Goal: Task Accomplishment & Management: Use online tool/utility

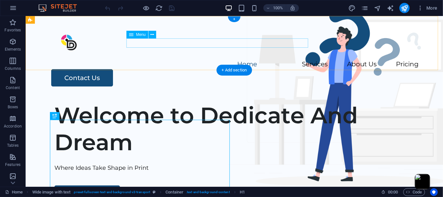
click at [302, 60] on nav "Home Services About Us Pricing" at bounding box center [234, 64] width 369 height 9
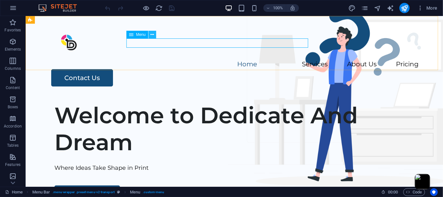
click at [152, 33] on icon at bounding box center [153, 34] width 4 height 7
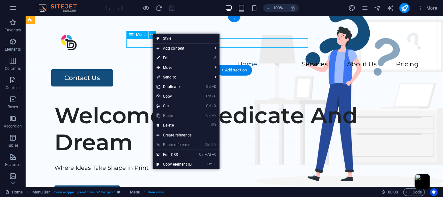
click at [273, 60] on nav "Home Services About Us Pricing" at bounding box center [234, 64] width 369 height 9
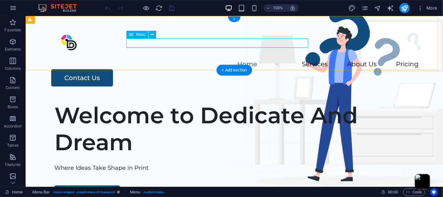
click at [273, 60] on nav "Home Services About Us Pricing" at bounding box center [234, 64] width 369 height 9
select select
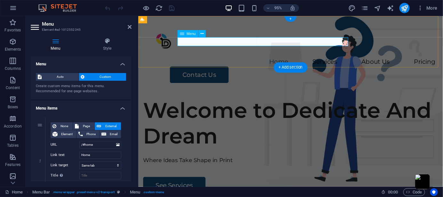
click at [354, 60] on nav "Home Services About Us Pricing" at bounding box center [298, 64] width 305 height 9
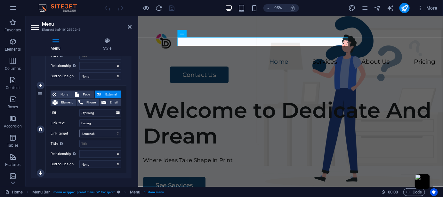
scroll to position [304, 0]
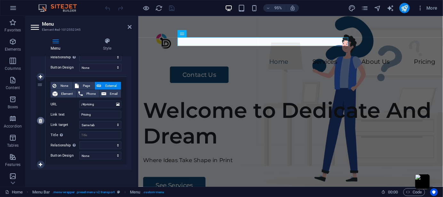
click at [43, 121] on link at bounding box center [41, 121] width 8 height 8
select select
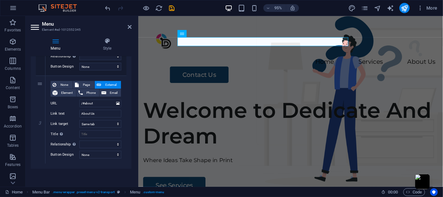
scroll to position [216, 0]
drag, startPoint x: 131, startPoint y: 28, endPoint x: 246, endPoint y: 52, distance: 117.3
click at [131, 28] on icon at bounding box center [130, 26] width 4 height 5
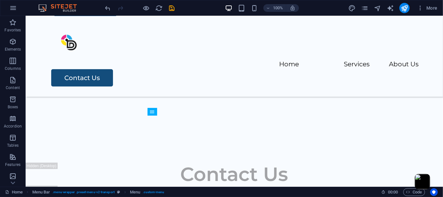
scroll to position [930, 0]
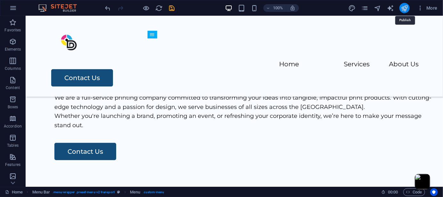
click at [405, 8] on icon "publish" at bounding box center [404, 7] width 7 height 7
checkbox input "false"
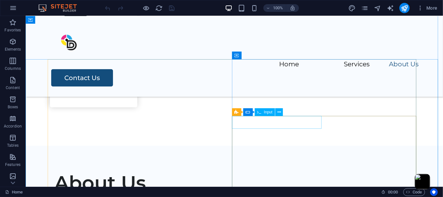
scroll to position [802, 0]
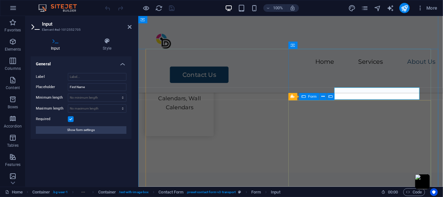
scroll to position [818, 0]
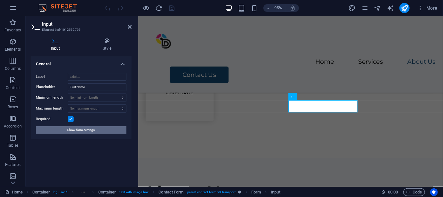
click at [83, 129] on span "Show form settings" at bounding box center [82, 130] width 28 height 8
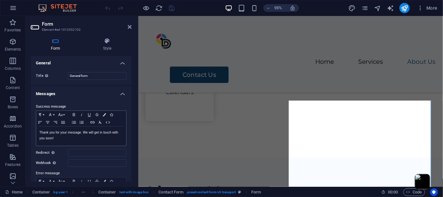
scroll to position [0, 0]
click at [130, 25] on icon at bounding box center [130, 26] width 4 height 5
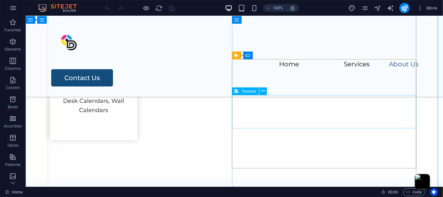
scroll to position [759, 0]
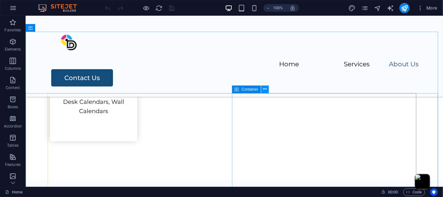
click at [261, 90] on button at bounding box center [265, 89] width 8 height 8
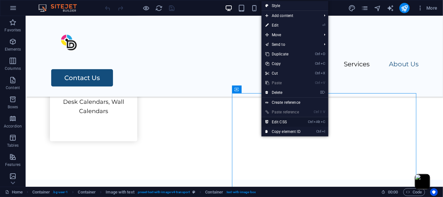
click at [295, 121] on link "Ctrl Alt C Edit CSS" at bounding box center [283, 122] width 43 height 10
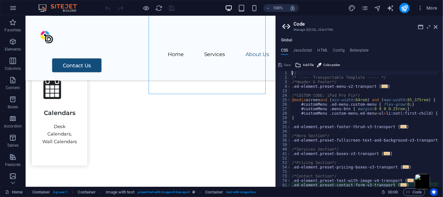
scroll to position [946, 0]
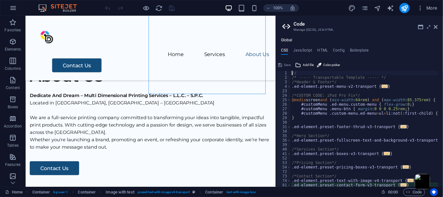
type textarea "@include contact-form-v3("
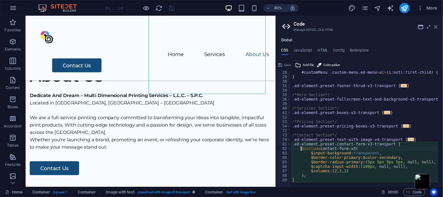
click at [435, 27] on icon at bounding box center [436, 26] width 4 height 5
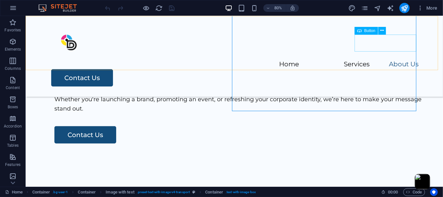
scroll to position [933, 0]
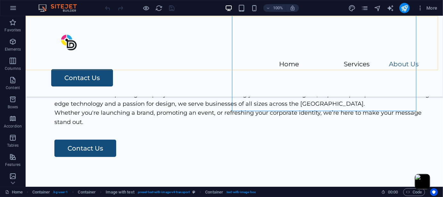
click at [263, 59] on div "Menu Home Services About Us Contact Us" at bounding box center [233, 56] width 417 height 81
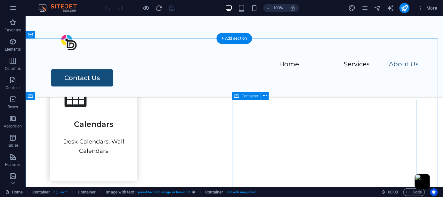
scroll to position [762, 0]
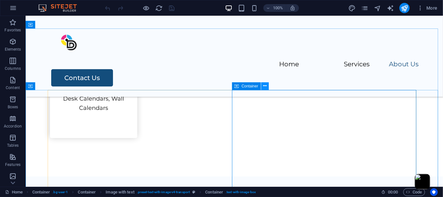
click at [264, 88] on icon at bounding box center [265, 86] width 4 height 7
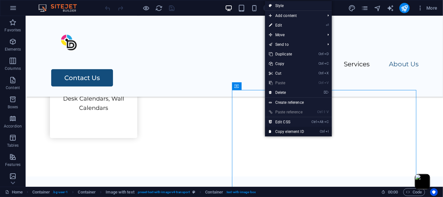
click at [295, 130] on link "Ctrl I Copy element ID" at bounding box center [286, 132] width 43 height 10
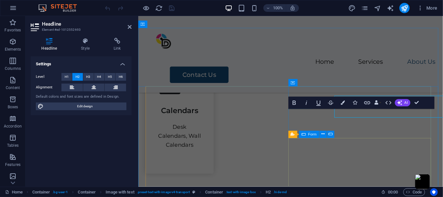
scroll to position [778, 0]
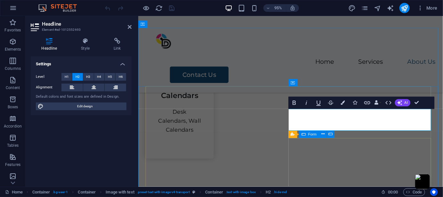
click at [304, 134] on icon at bounding box center [304, 134] width 4 height 7
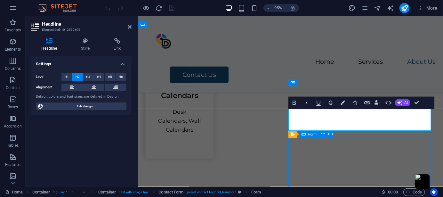
scroll to position [762, 0]
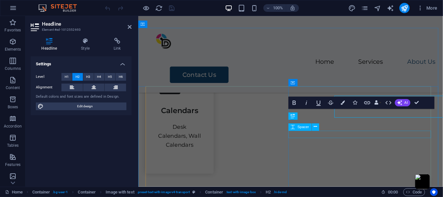
scroll to position [778, 0]
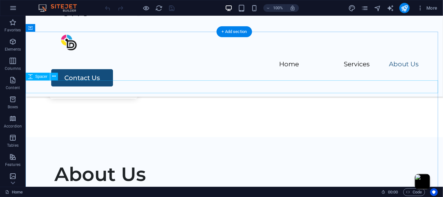
scroll to position [759, 0]
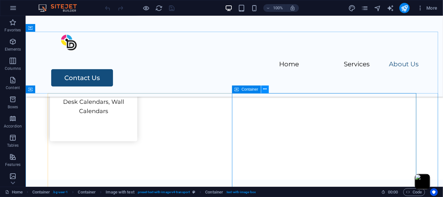
click at [265, 86] on icon at bounding box center [265, 89] width 4 height 7
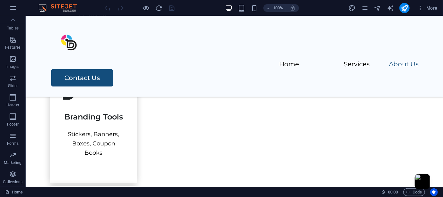
scroll to position [588, 0]
click at [14, 8] on icon "button" at bounding box center [13, 8] width 8 height 8
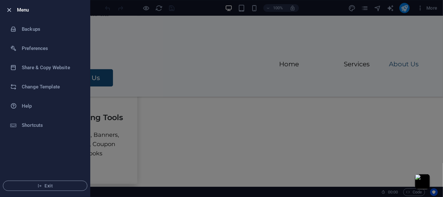
click at [11, 9] on icon "button" at bounding box center [9, 9] width 7 height 7
